Goal: Book appointment/travel/reservation

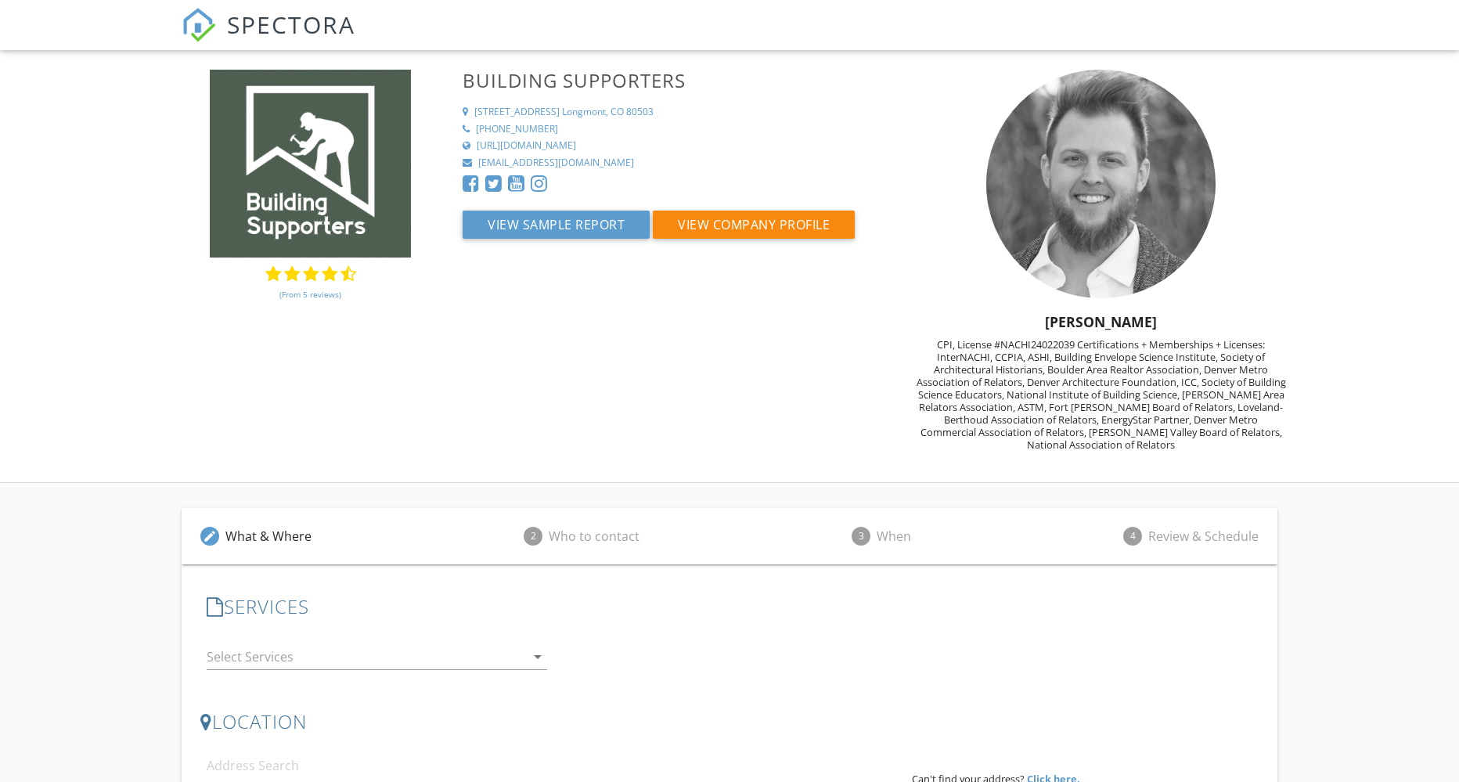
click at [297, 291] on link "(From 5 reviews)" at bounding box center [310, 294] width 62 height 27
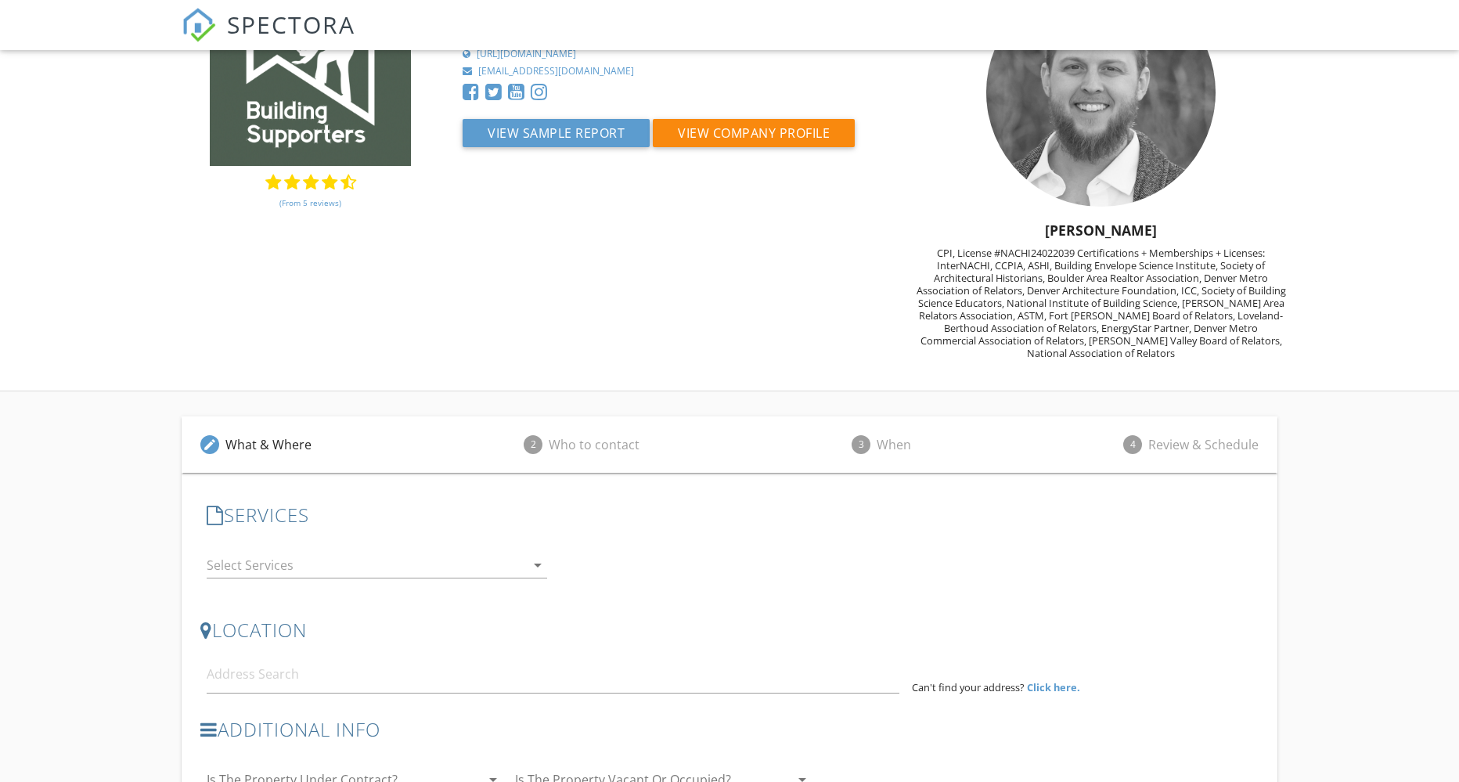
scroll to position [222, 0]
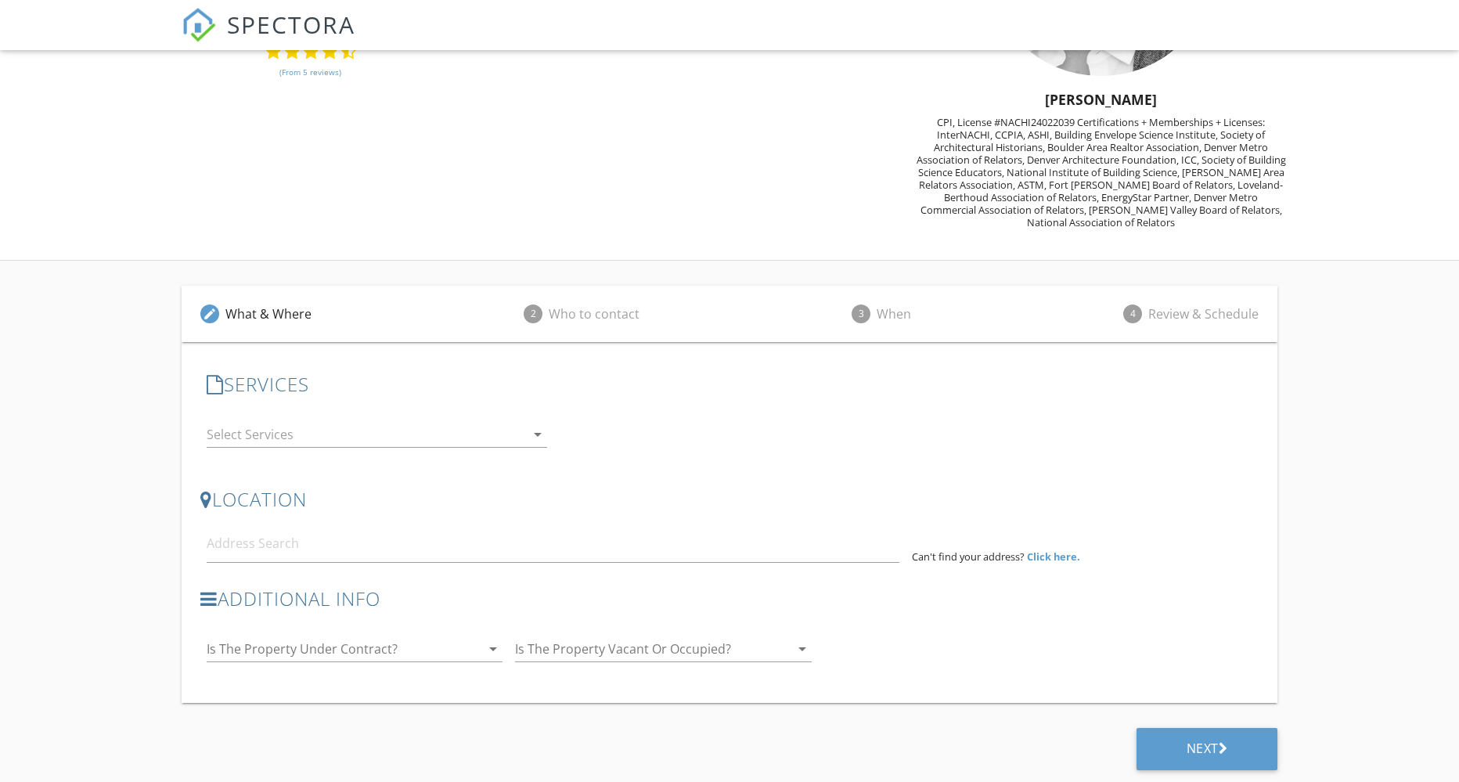
click at [338, 439] on div at bounding box center [366, 434] width 318 height 25
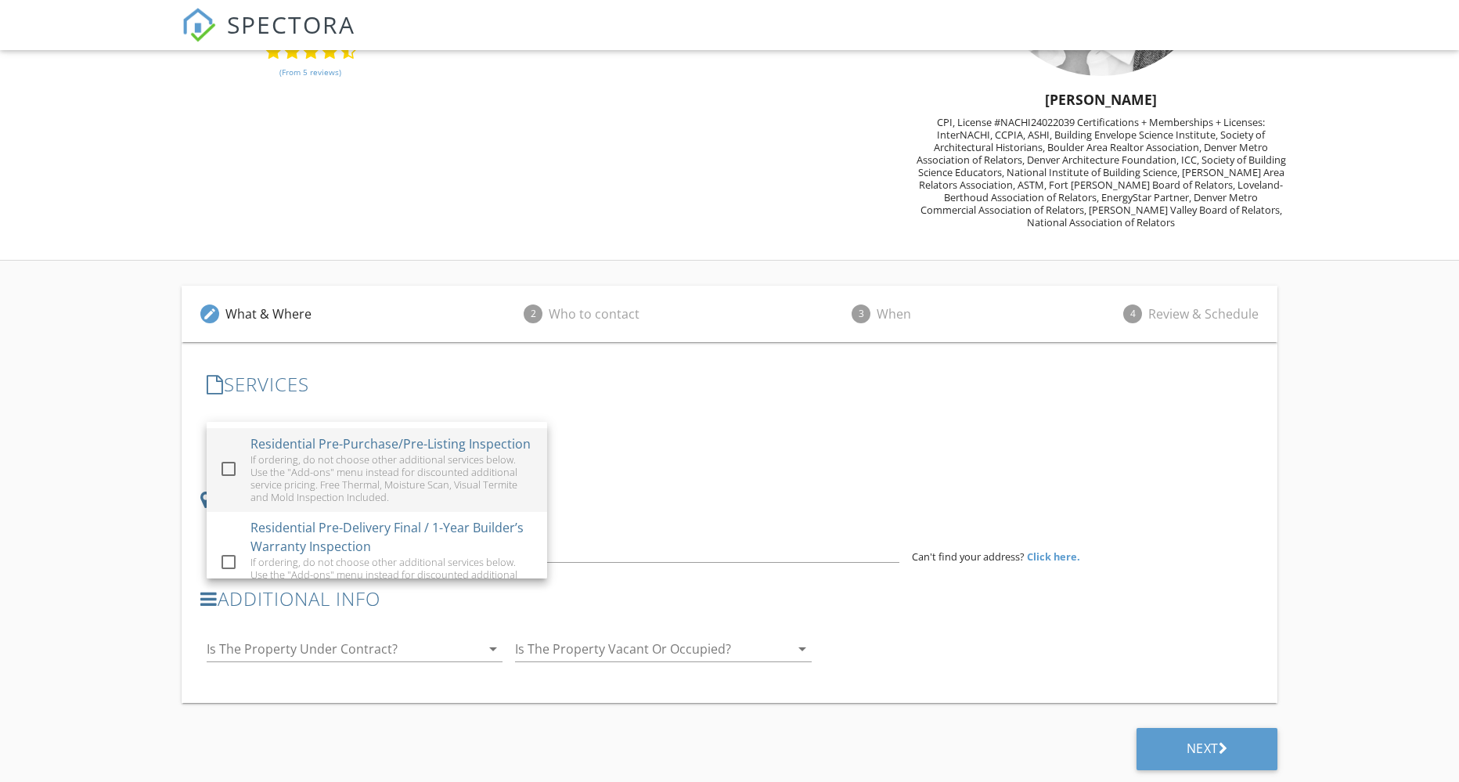
click at [385, 484] on div "If ordering, do not choose other additional services below. Use the "Add-ons" m…" at bounding box center [392, 478] width 284 height 50
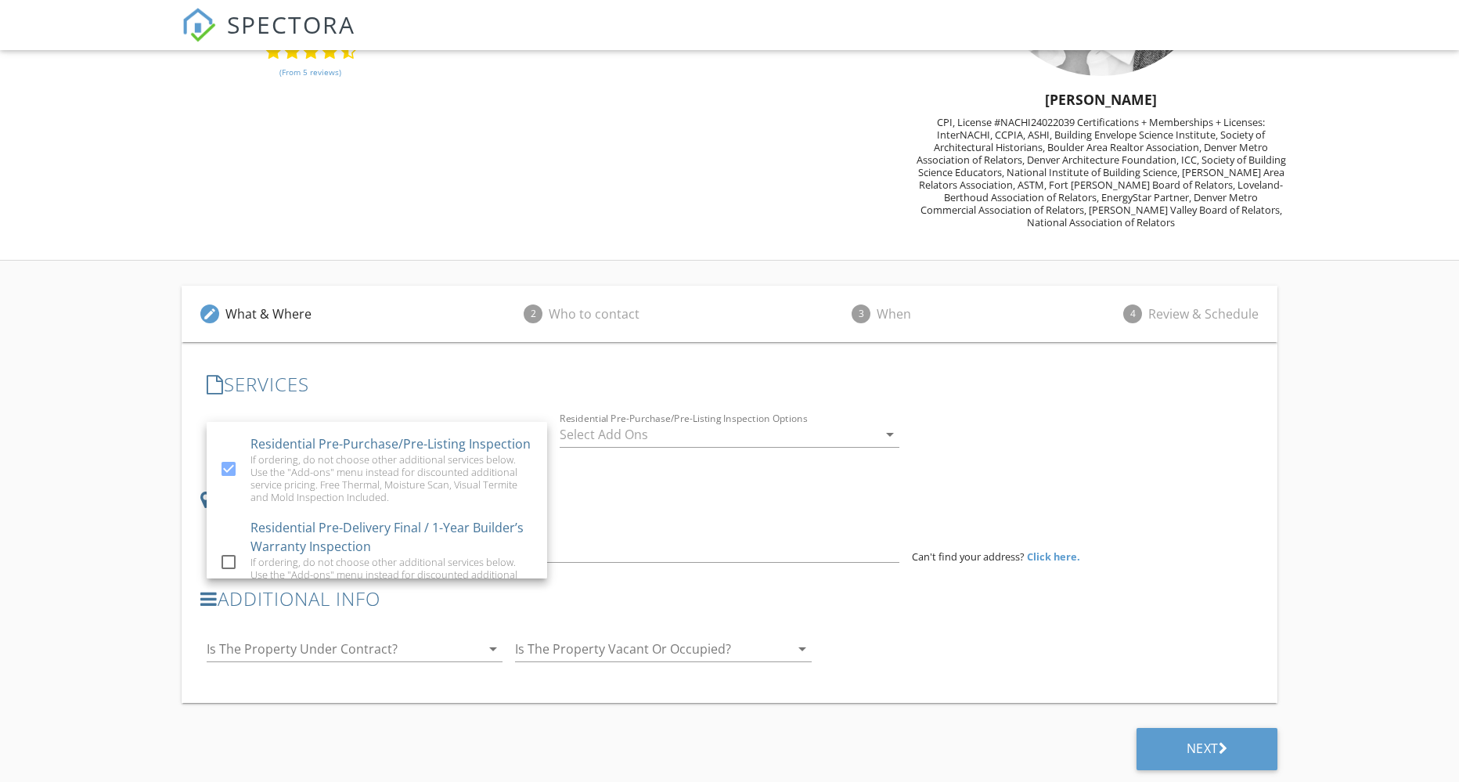
click at [632, 442] on div at bounding box center [719, 434] width 318 height 25
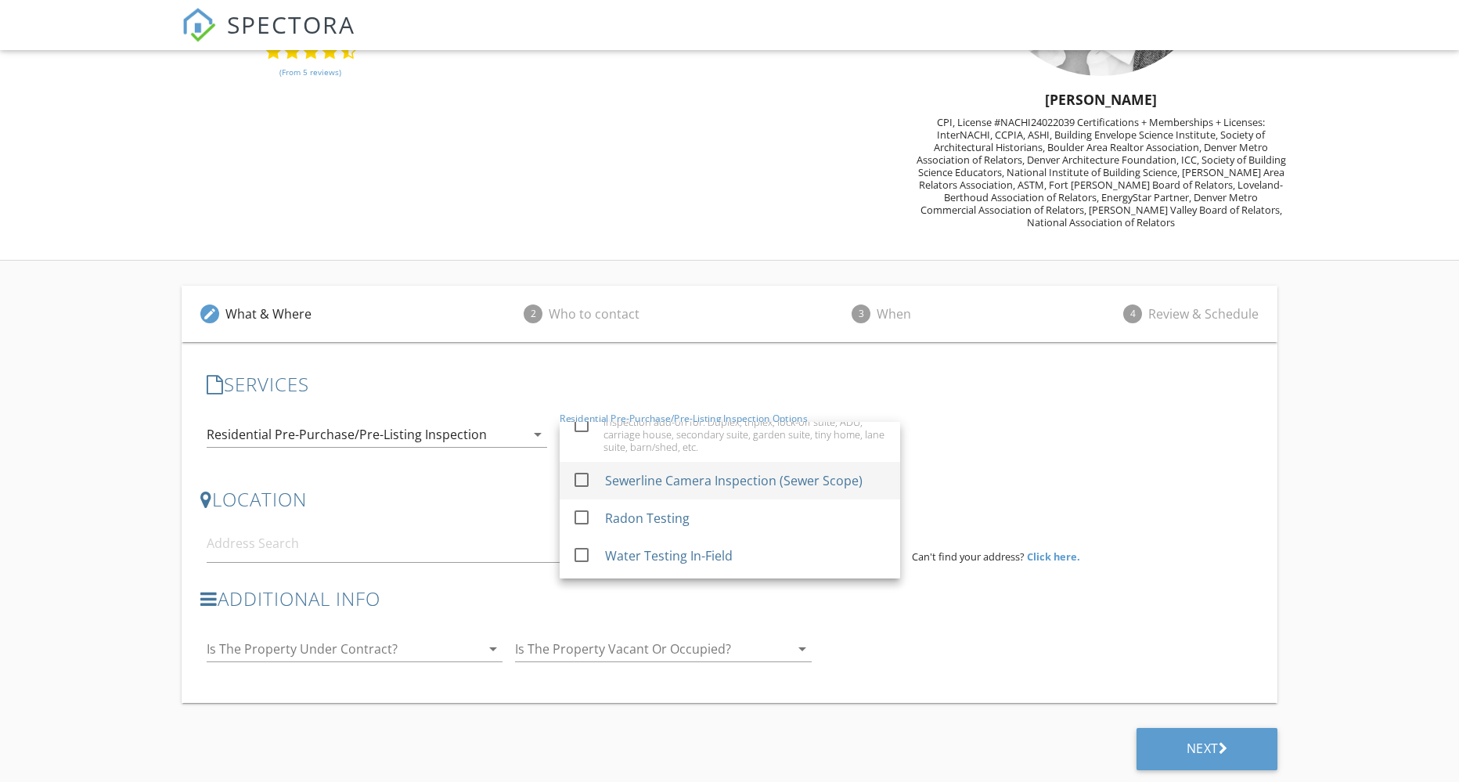
scroll to position [235, 0]
click at [668, 489] on div "Radon Testing" at bounding box center [646, 479] width 85 height 19
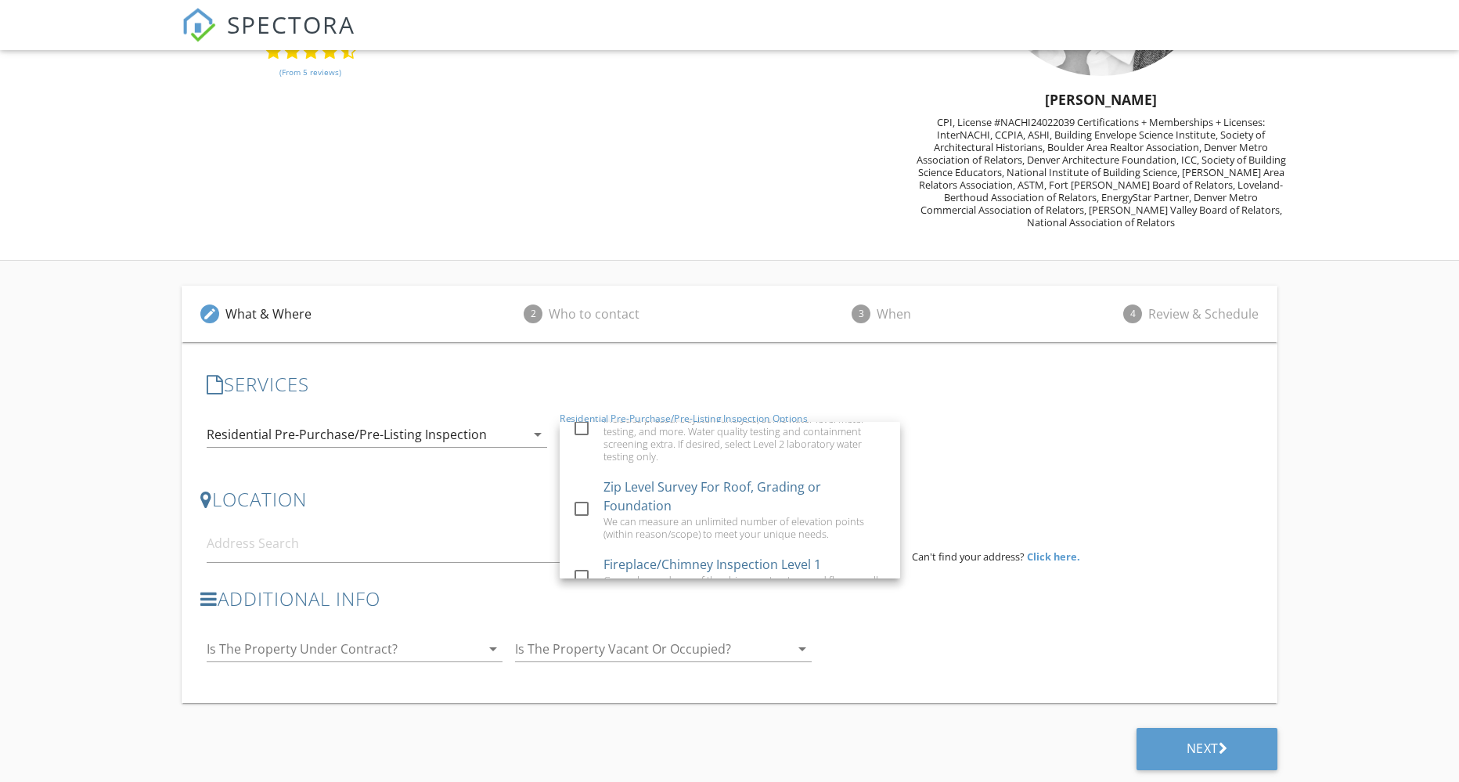
scroll to position [548, 0]
click at [994, 453] on div "check_box Residential Pre-Purchase/Pre-Listing Inspection If ordering, do not c…" at bounding box center [729, 436] width 1058 height 54
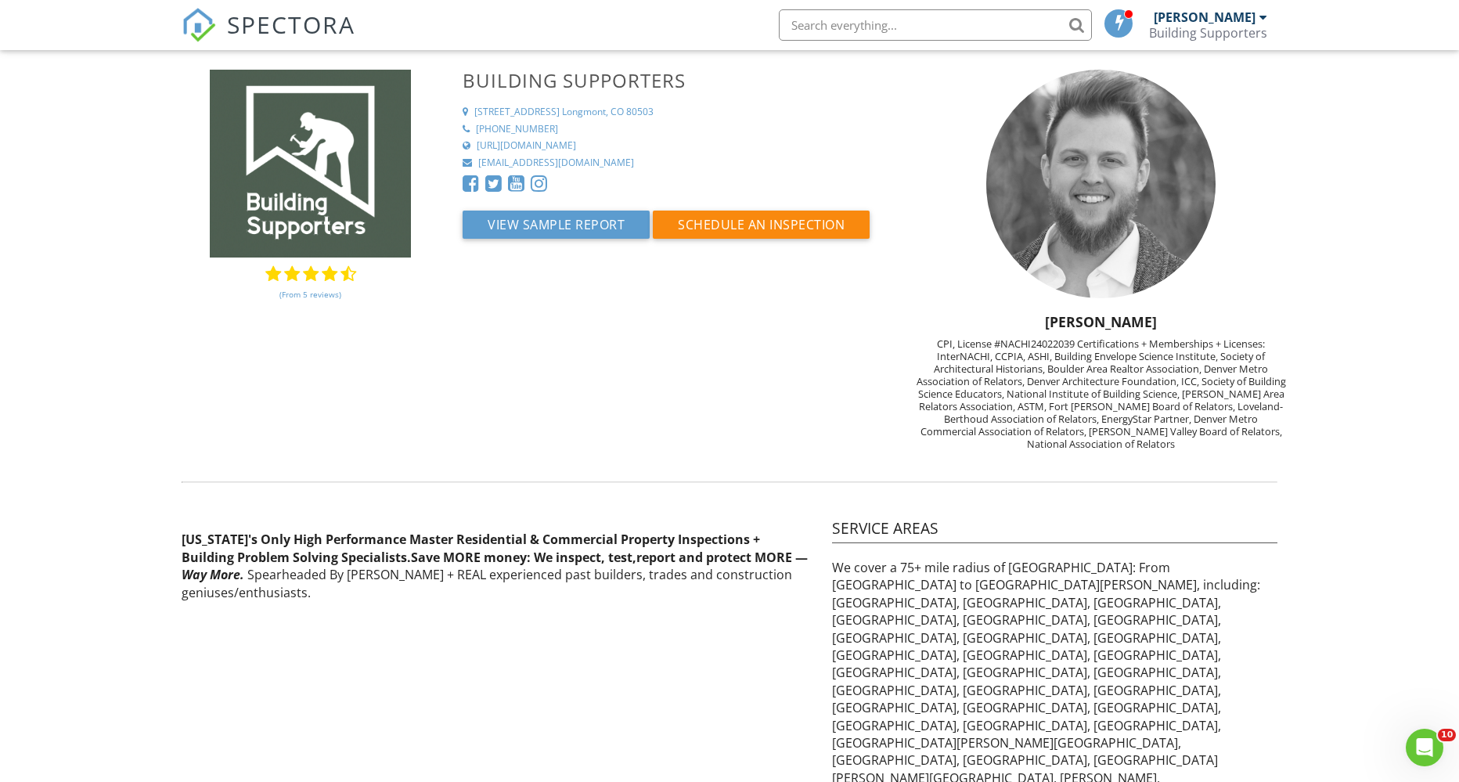
click at [316, 289] on link "(From 5 reviews)" at bounding box center [310, 294] width 62 height 27
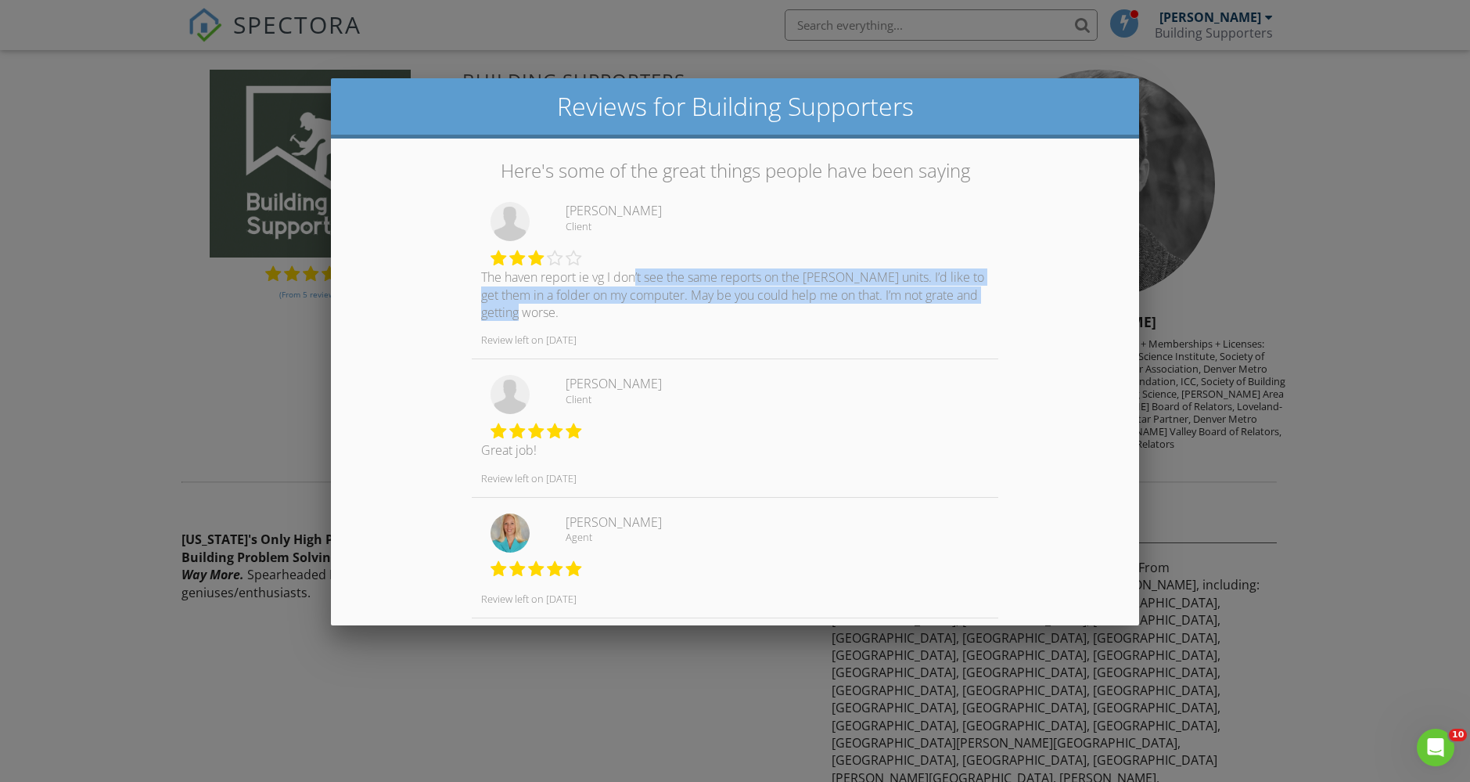
drag, startPoint x: 667, startPoint y: 293, endPoint x: 752, endPoint y: 322, distance: 89.8
click at [752, 322] on div "The haven report ie vg I don’t see the same reports on the Vivian units. I’d li…" at bounding box center [735, 267] width 527 height 131
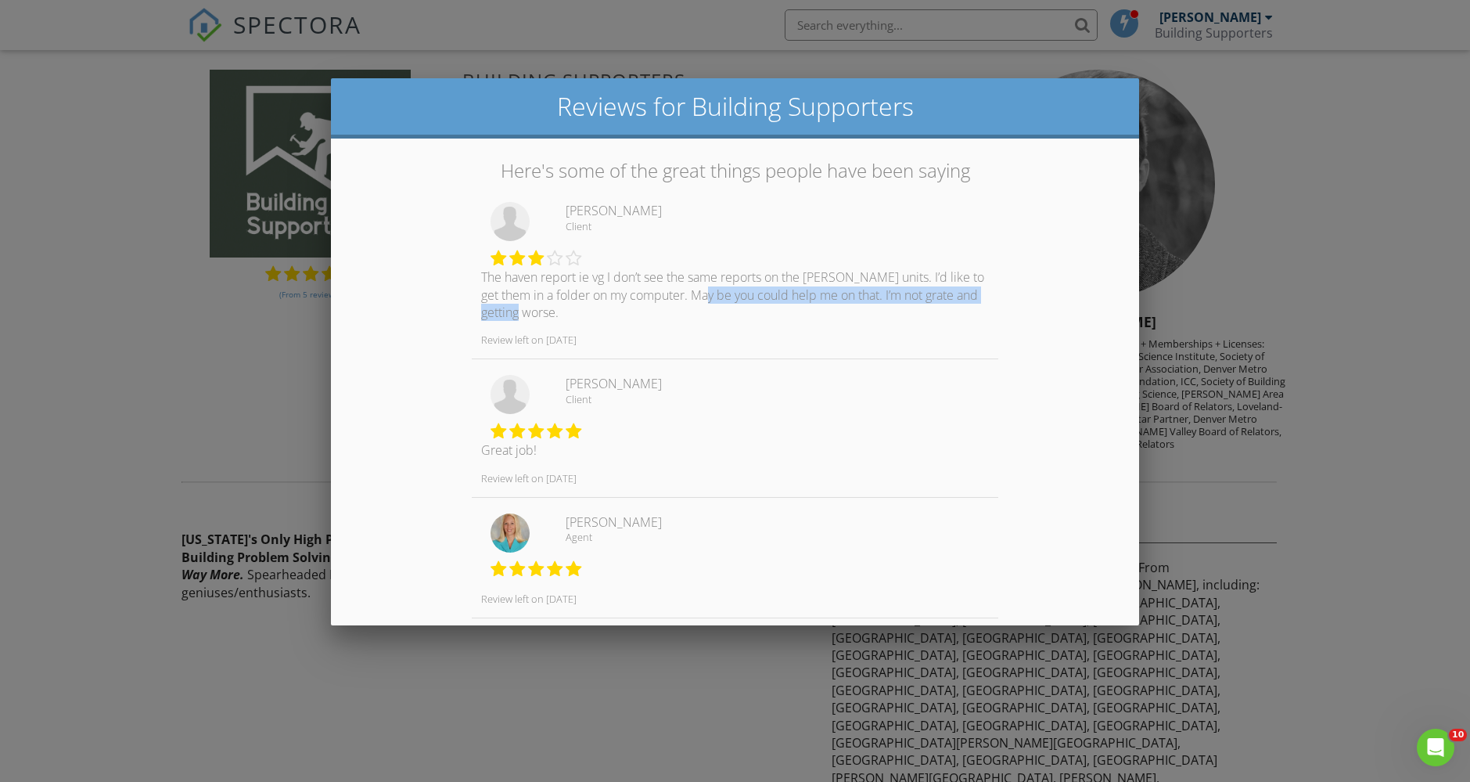
click at [775, 316] on p "The haven report ie vg I don’t see the same reports on the Vivian units. I’d li…" at bounding box center [735, 294] width 527 height 52
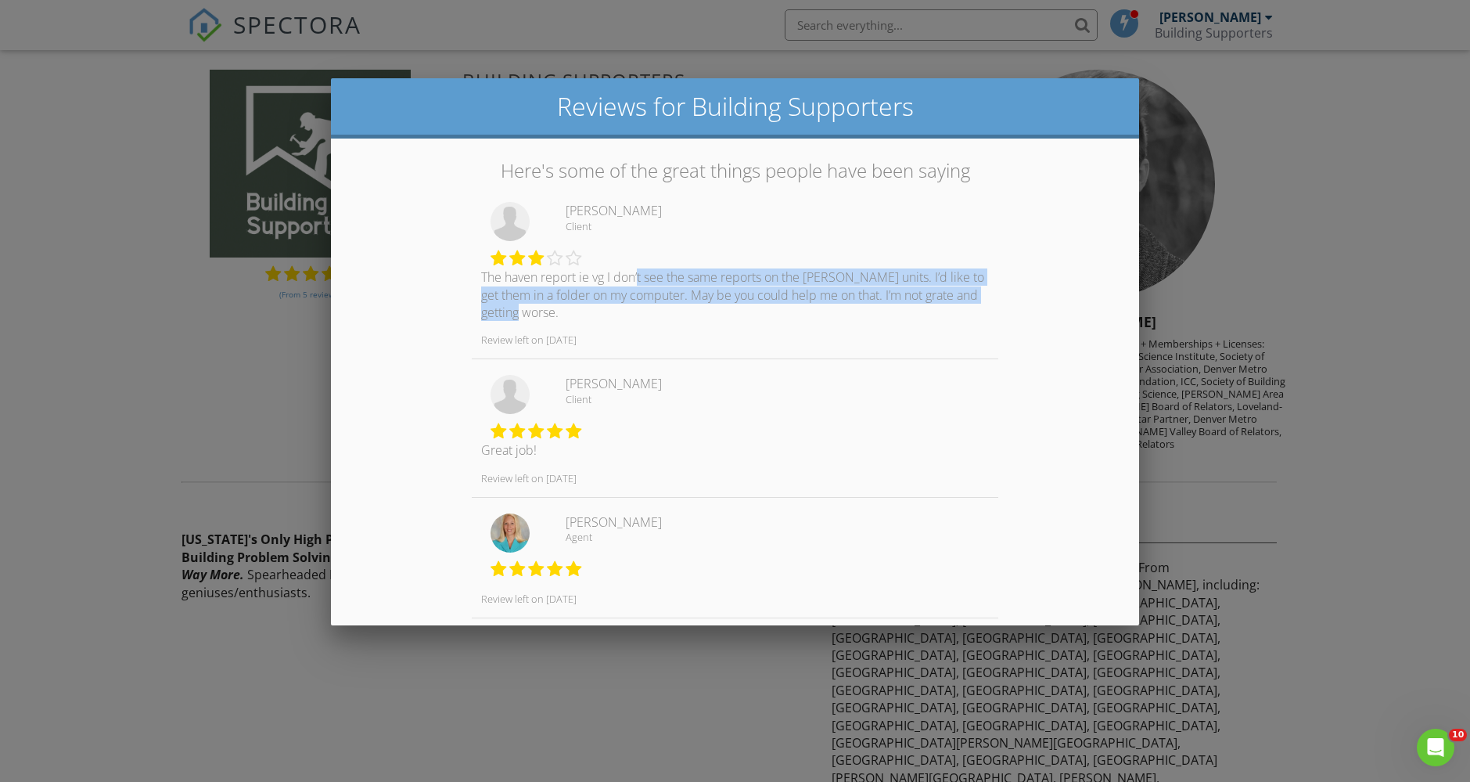
drag, startPoint x: 693, startPoint y: 301, endPoint x: 640, endPoint y: 282, distance: 56.0
click at [640, 282] on p "The haven report ie vg I don’t see the same reports on the Vivian units. I’d li…" at bounding box center [735, 294] width 527 height 52
drag, startPoint x: 697, startPoint y: 286, endPoint x: 747, endPoint y: 309, distance: 55.0
click at [747, 309] on p "The haven report ie vg I don’t see the same reports on the Vivian units. I’d li…" at bounding box center [735, 294] width 527 height 52
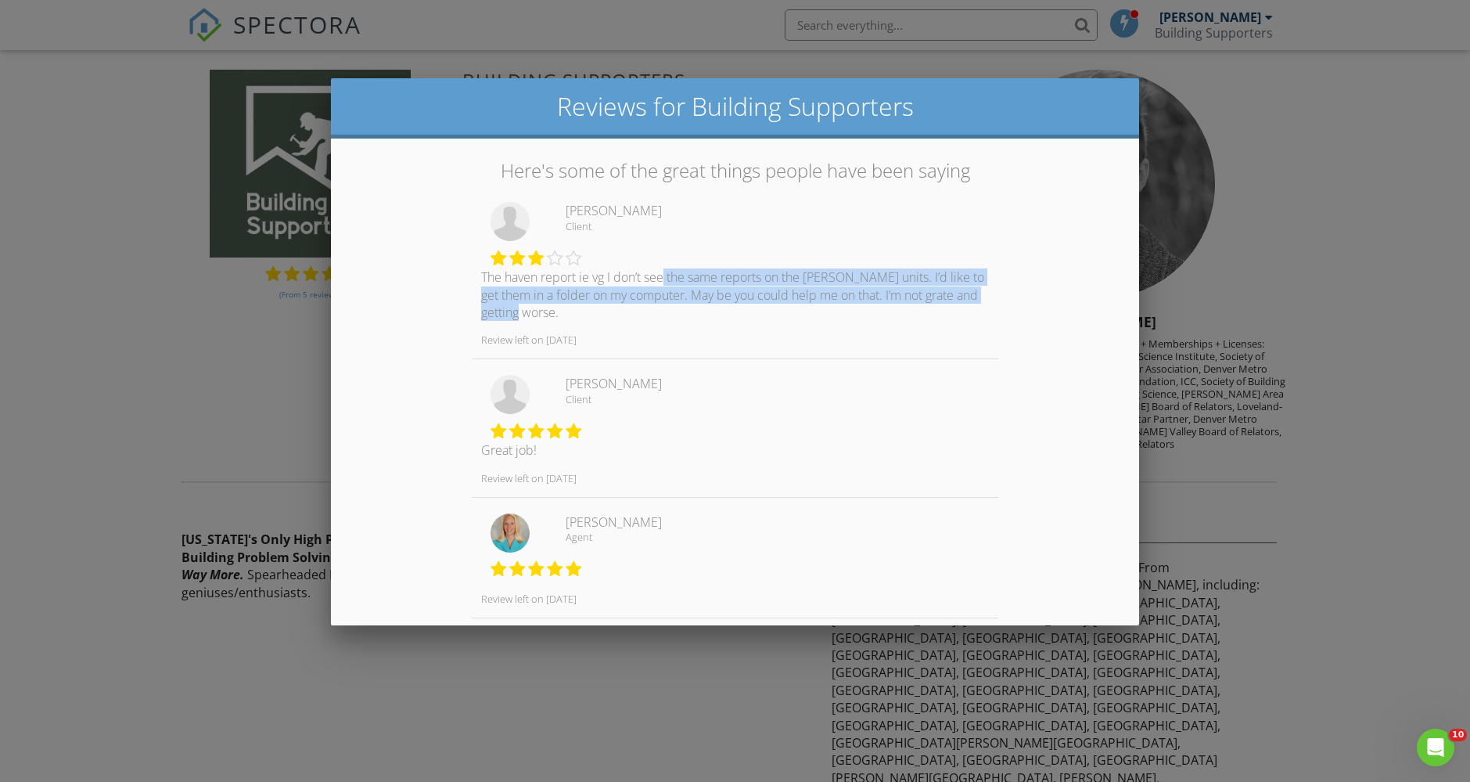
click at [747, 309] on p "The haven report ie vg I don’t see the same reports on the Vivian units. I’d li…" at bounding box center [735, 294] width 527 height 52
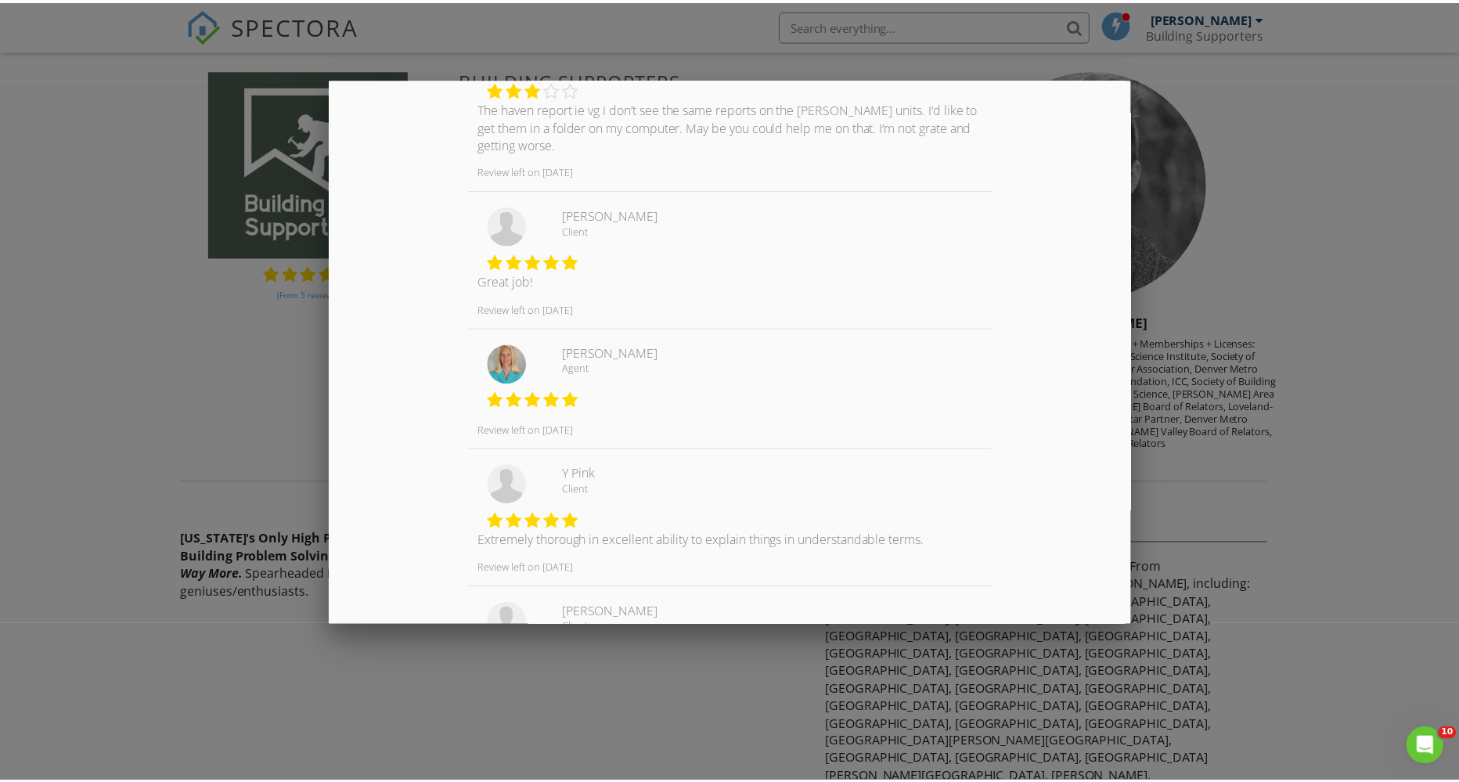
scroll to position [286, 0]
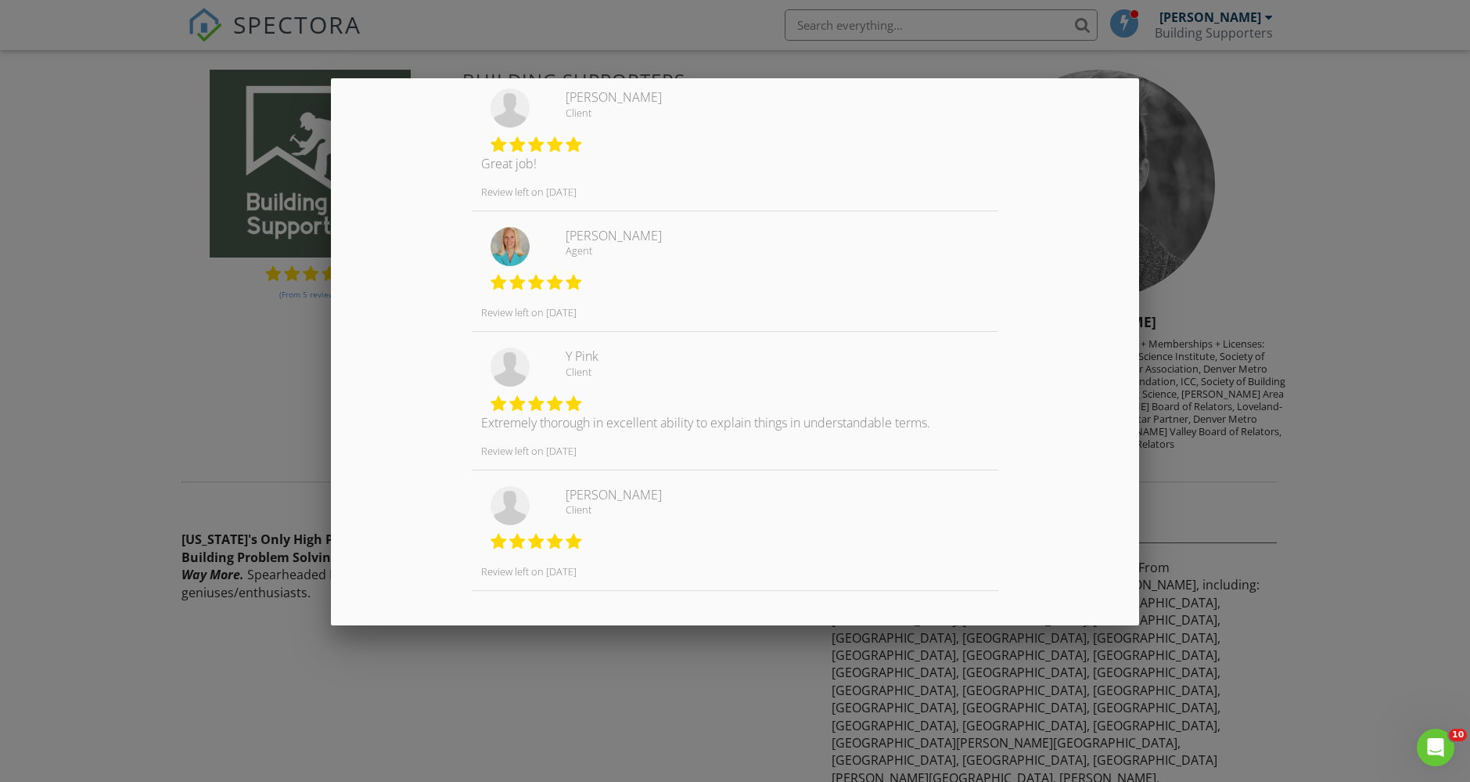
click at [177, 376] on div at bounding box center [735, 410] width 1470 height 977
